Goal: Information Seeking & Learning: Learn about a topic

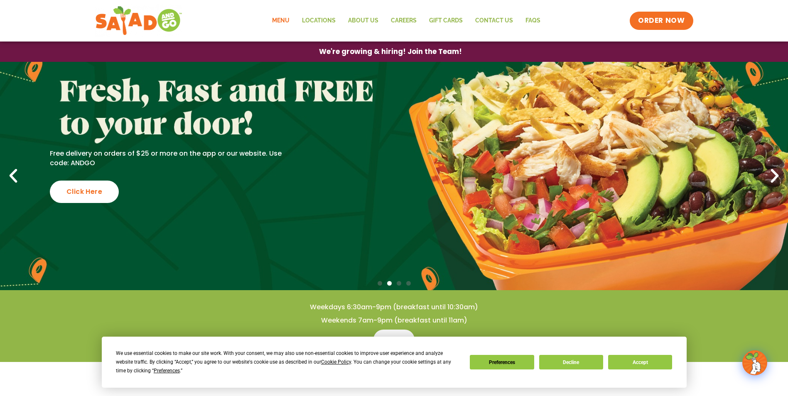
click at [285, 19] on link "Menu" at bounding box center [281, 20] width 30 height 19
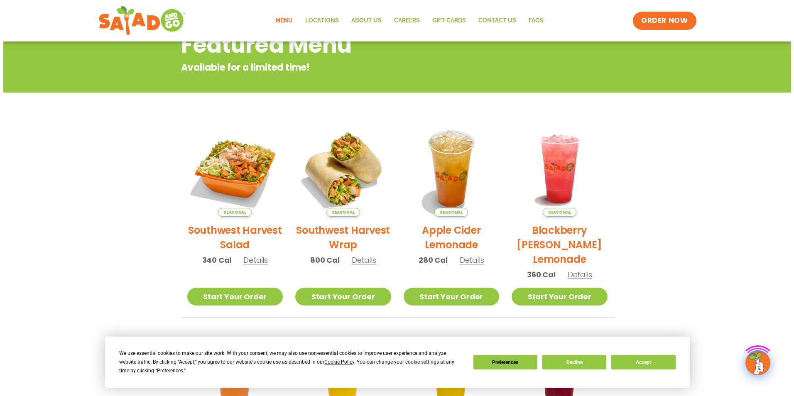
scroll to position [125, 0]
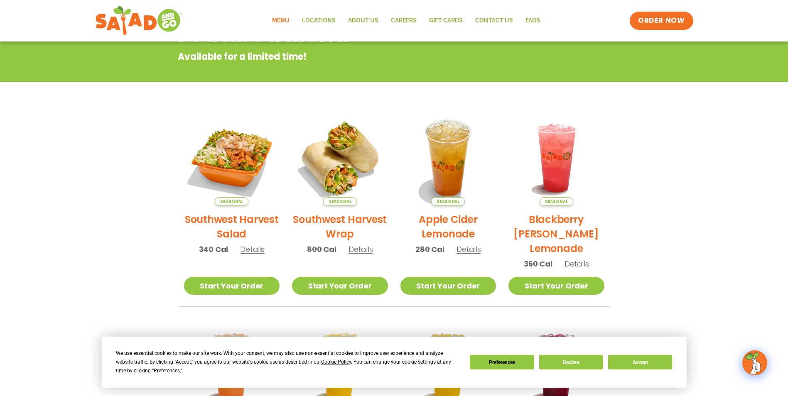
click at [236, 224] on h2 "Southwest Harvest Salad" at bounding box center [232, 226] width 96 height 29
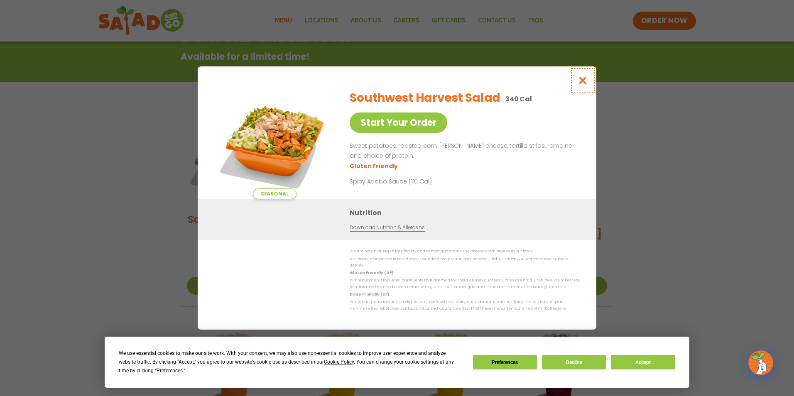
click at [576, 87] on button "Close modal" at bounding box center [583, 80] width 27 height 28
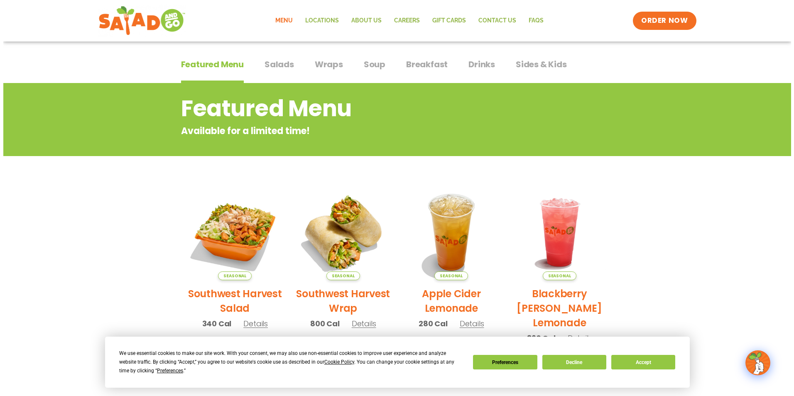
scroll to position [175, 0]
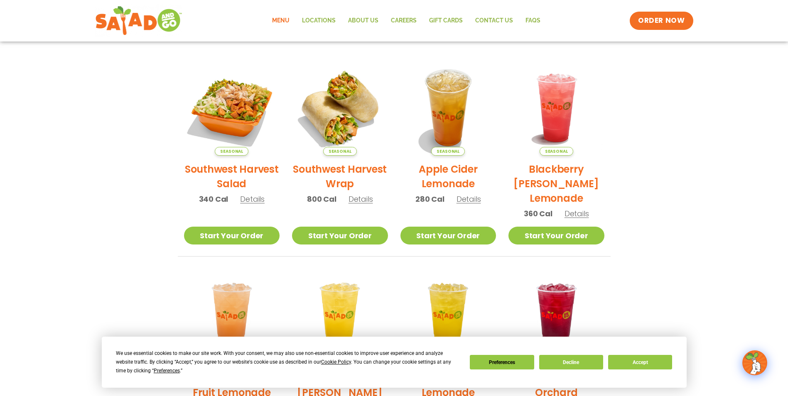
click at [235, 168] on h2 "Southwest Harvest Salad" at bounding box center [232, 176] width 96 height 29
